Goal: Task Accomplishment & Management: Use online tool/utility

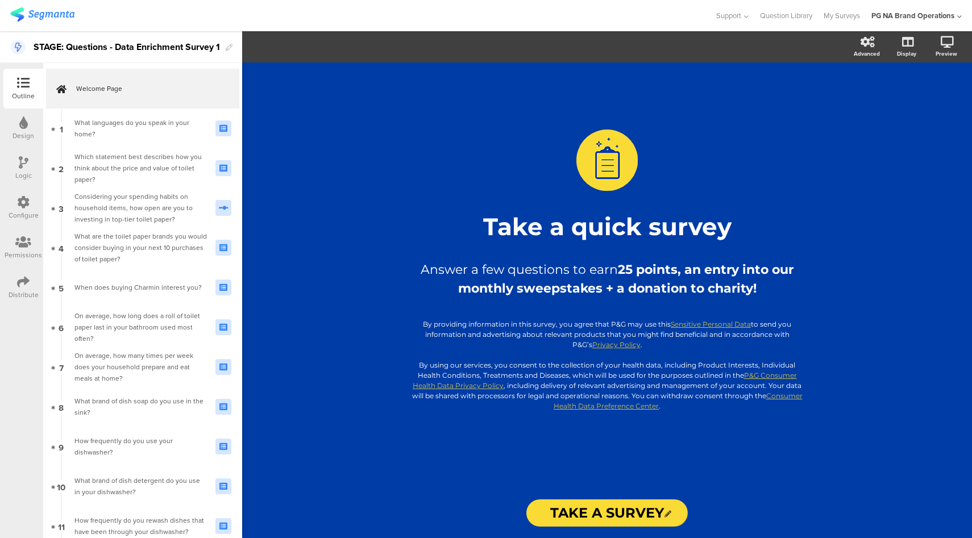
click at [17, 204] on icon at bounding box center [23, 202] width 13 height 13
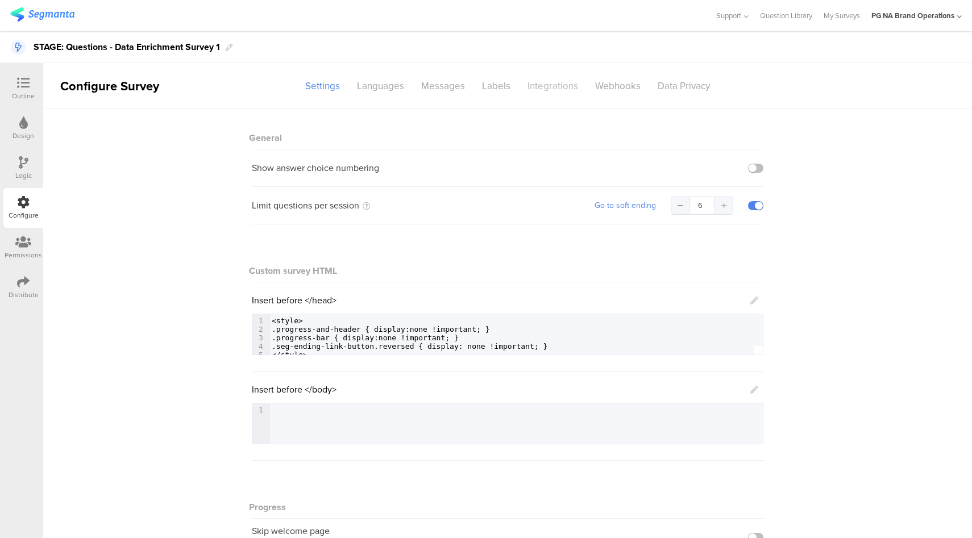
click at [533, 85] on div "Integrations" at bounding box center [553, 86] width 68 height 20
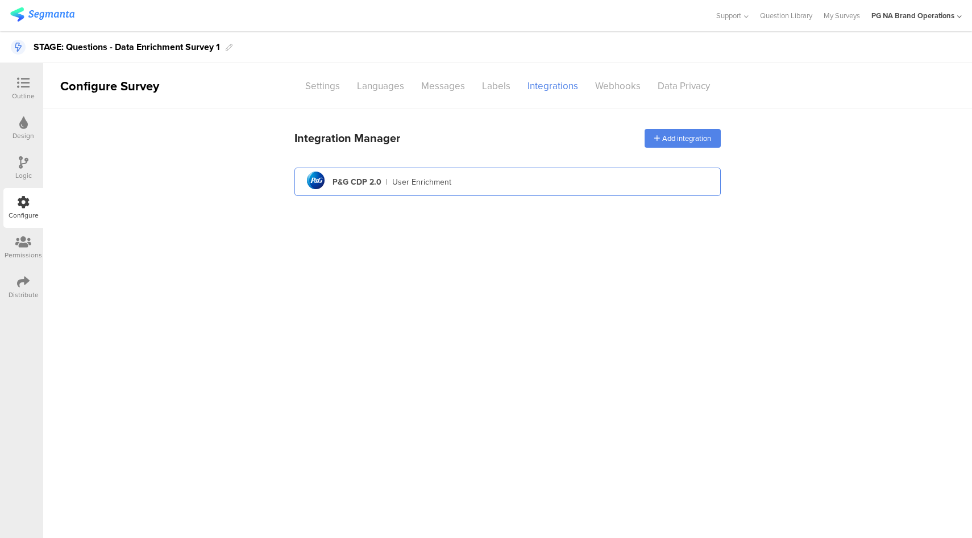
click at [453, 185] on div "pg logo P&G CDP 2.0 | User Enrichment" at bounding box center [508, 182] width 408 height 28
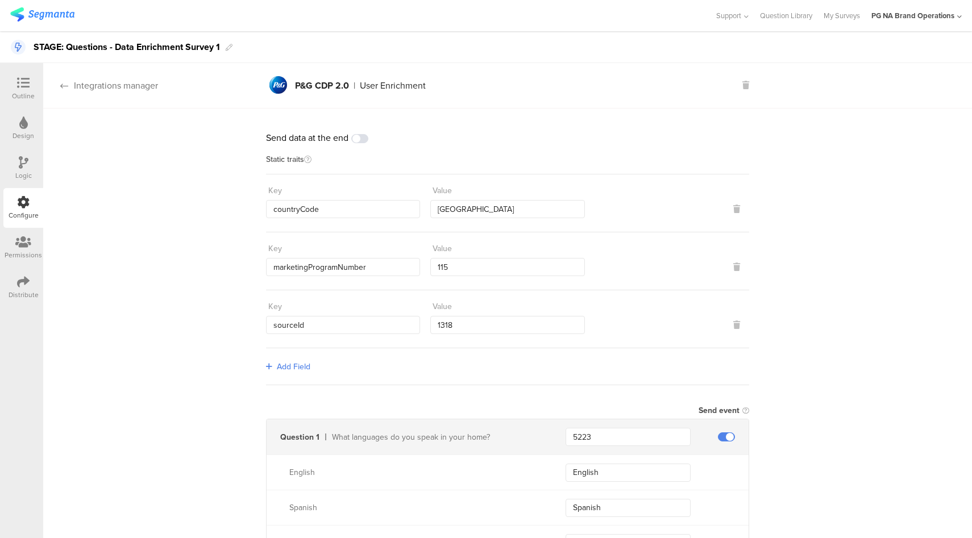
click at [110, 89] on div "Integrations manager" at bounding box center [100, 85] width 115 height 13
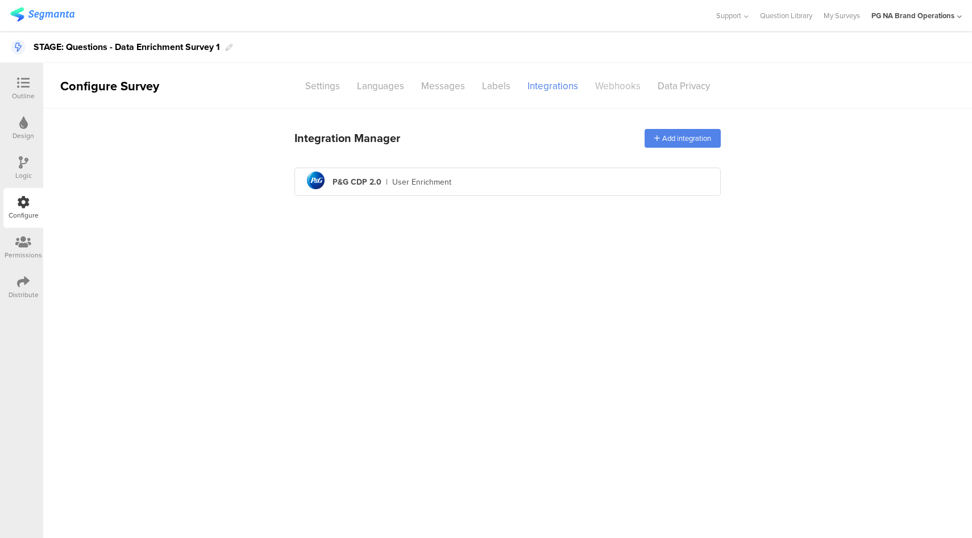
click at [615, 86] on div "Webhooks" at bounding box center [618, 86] width 63 height 20
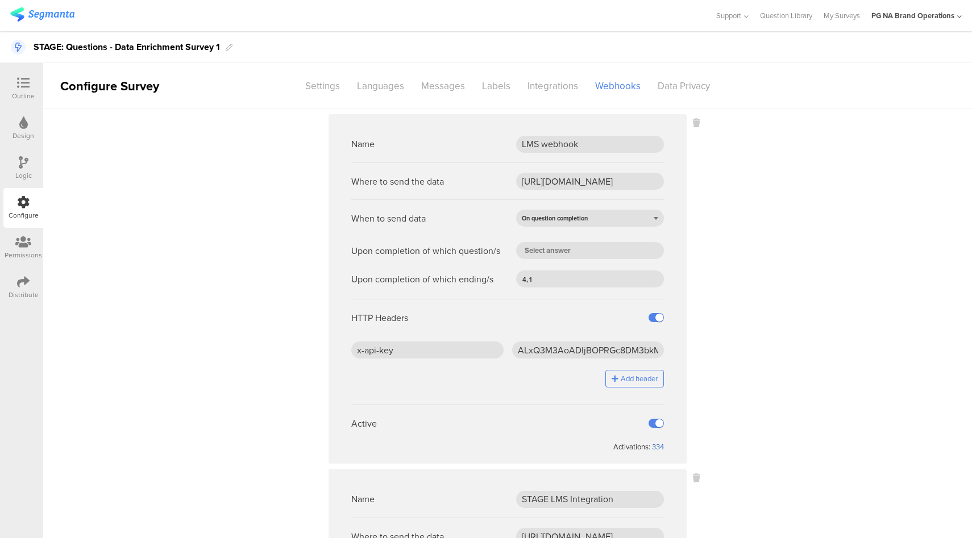
click at [655, 450] on div "334" at bounding box center [658, 447] width 12 height 11
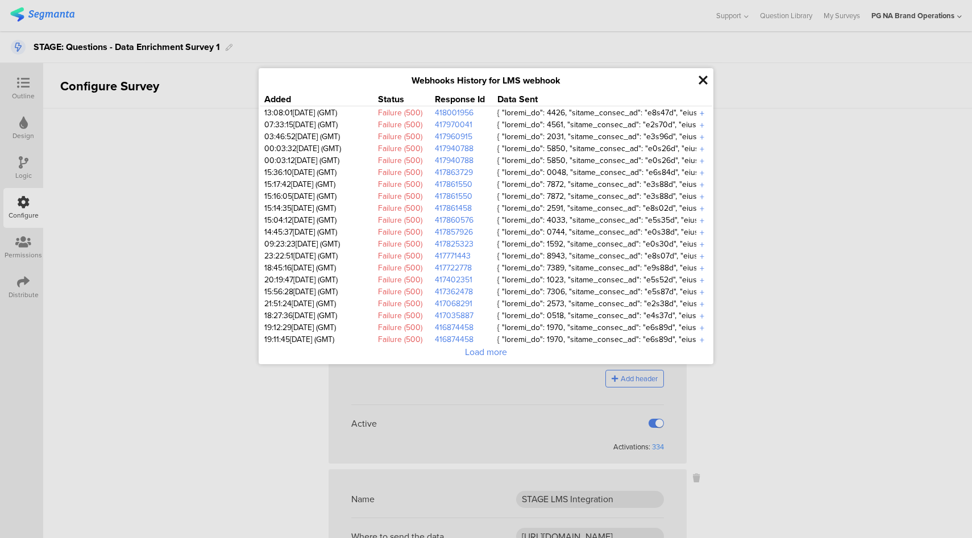
click at [701, 114] on div "+" at bounding box center [701, 113] width 11 height 13
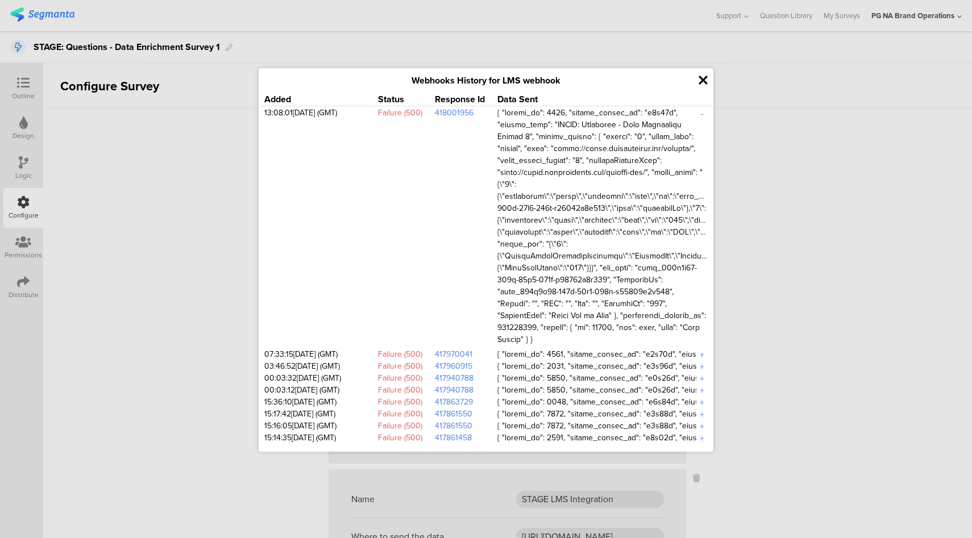
click at [700, 84] on icon at bounding box center [703, 80] width 9 height 13
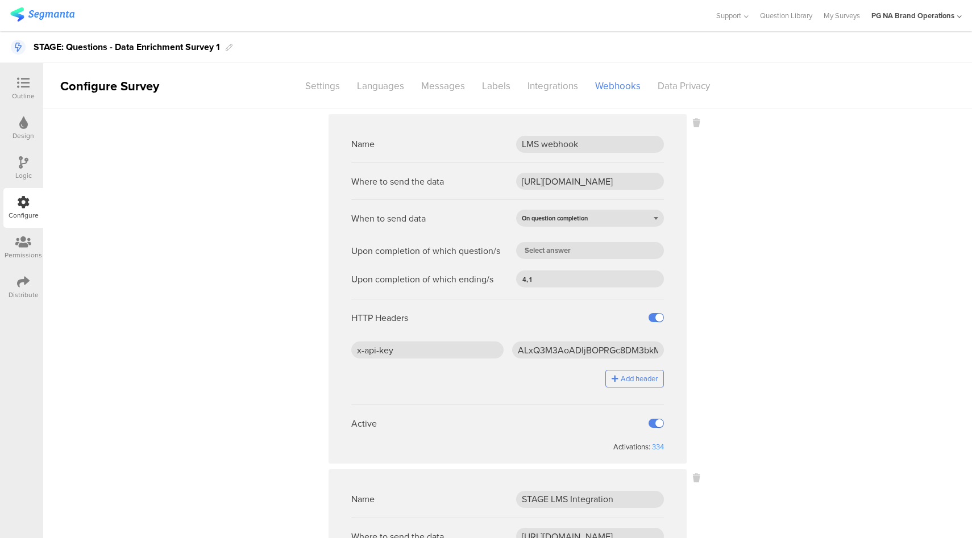
scroll to position [309, 0]
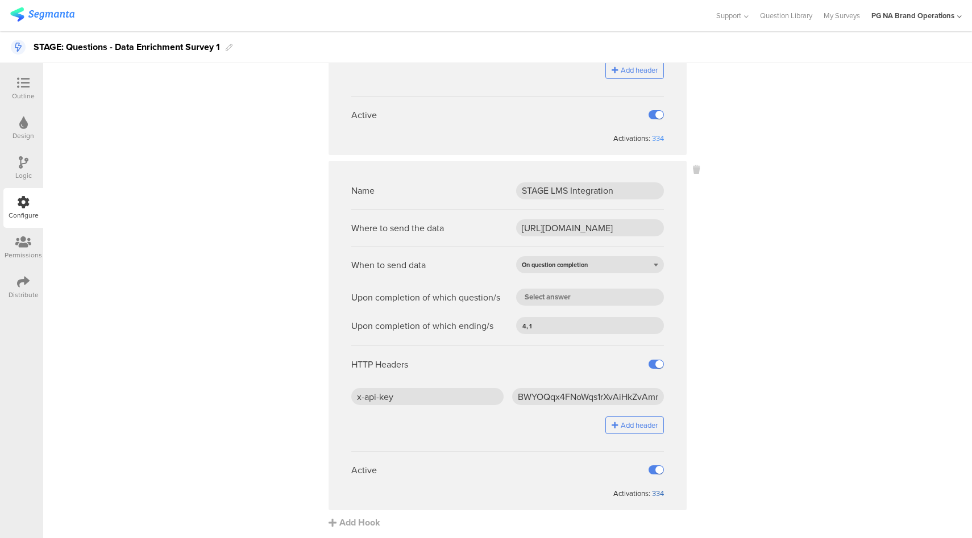
click at [652, 490] on div "334" at bounding box center [658, 493] width 12 height 11
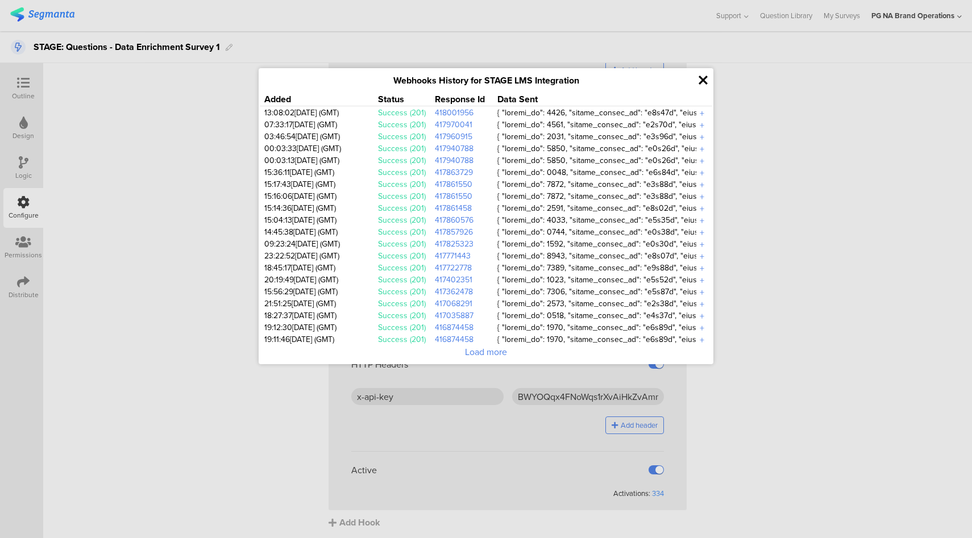
click at [703, 84] on icon at bounding box center [703, 80] width 9 height 13
